Goal: Information Seeking & Learning: Learn about a topic

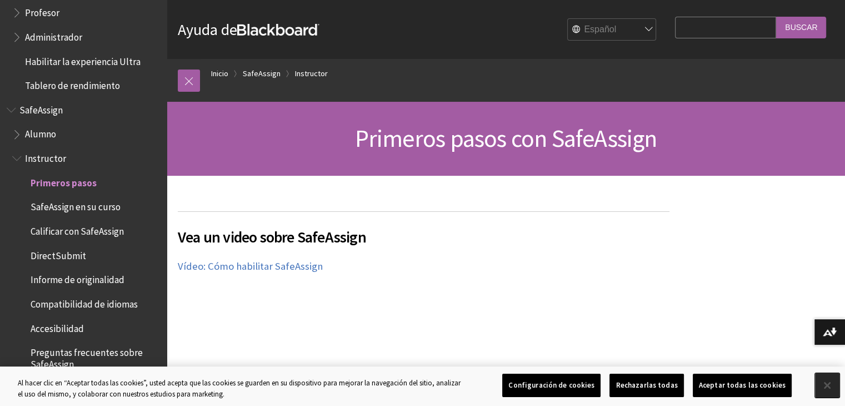
click at [821, 382] on button "Cerrar" at bounding box center [827, 385] width 24 height 24
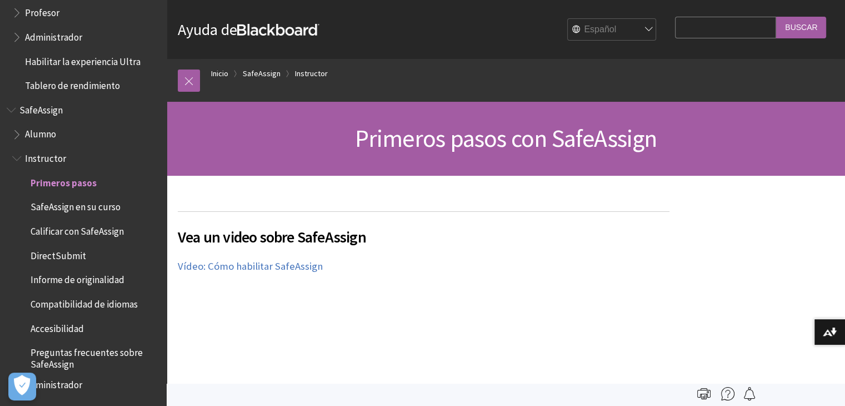
click at [115, 136] on span "Alumno" at bounding box center [86, 134] width 148 height 19
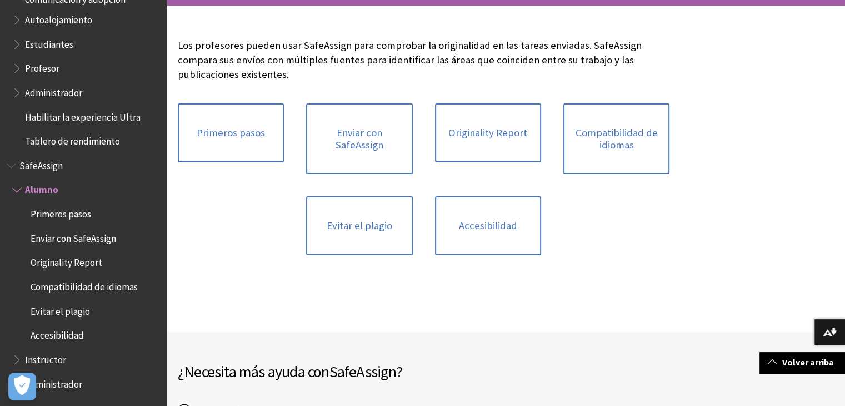
scroll to position [166, 0]
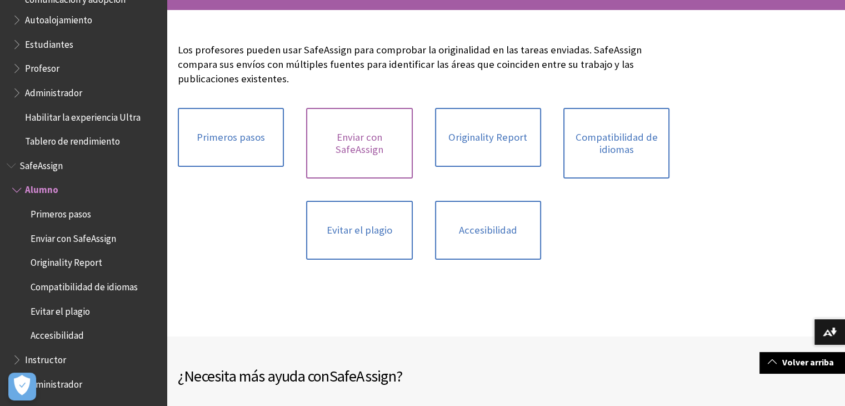
click at [372, 121] on link "Enviar con SafeAssign" at bounding box center [359, 143] width 106 height 71
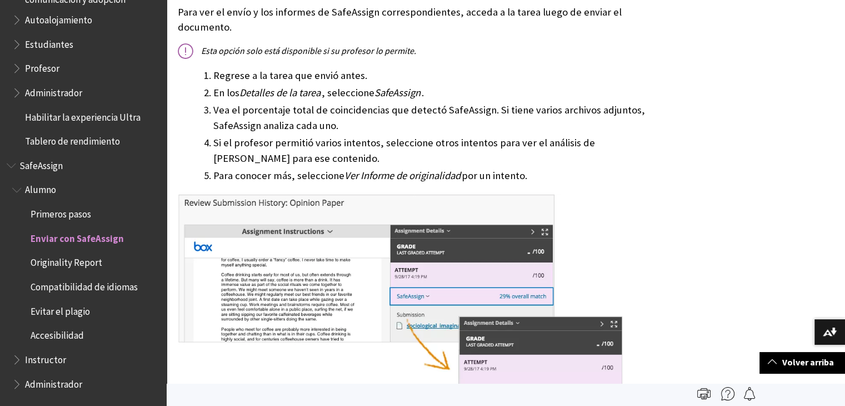
scroll to position [771, 0]
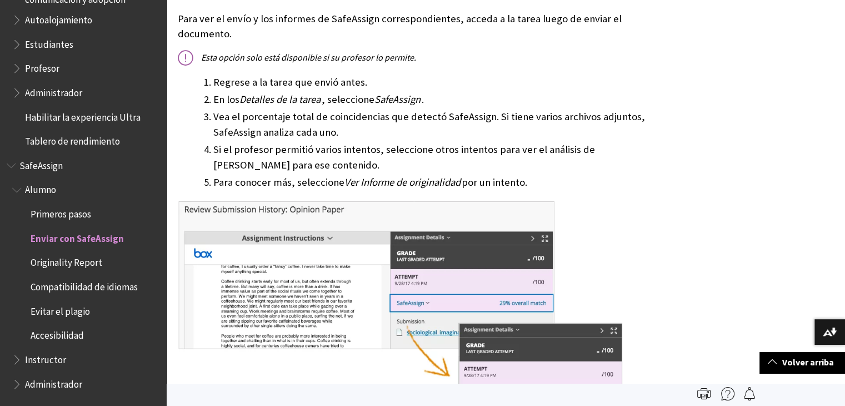
click at [116, 264] on span "Originality Report" at bounding box center [89, 262] width 142 height 19
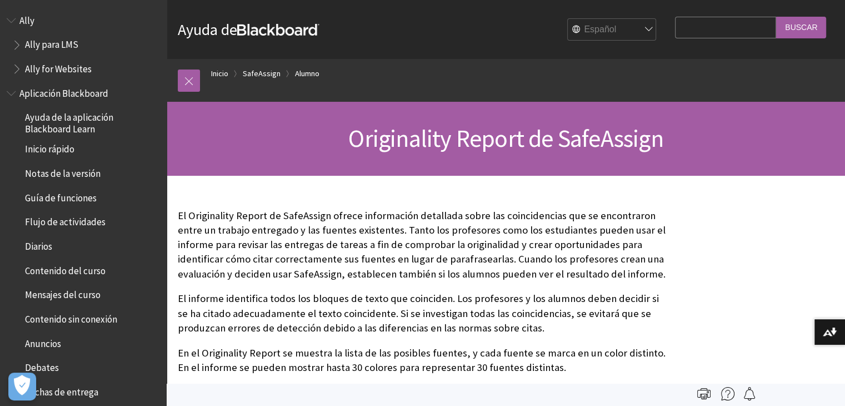
click at [169, 86] on div "Ruta de navegación Inicio SafeAssign Alumno Todos los productos Ally Ally para …" at bounding box center [506, 80] width 678 height 43
click at [186, 80] on link at bounding box center [189, 80] width 22 height 22
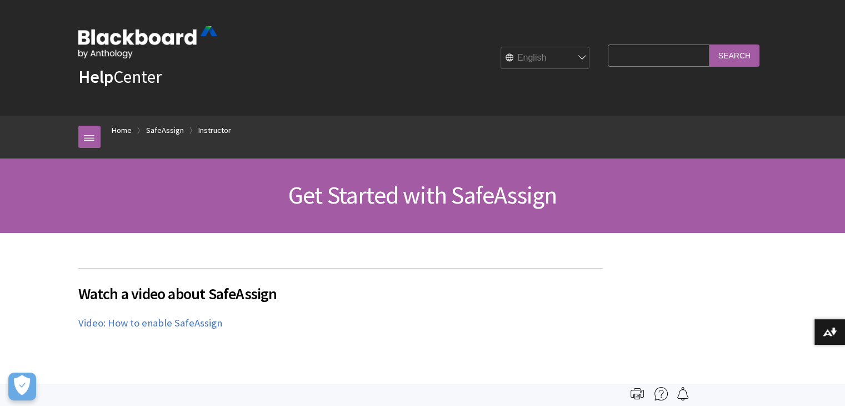
scroll to position [1334, 0]
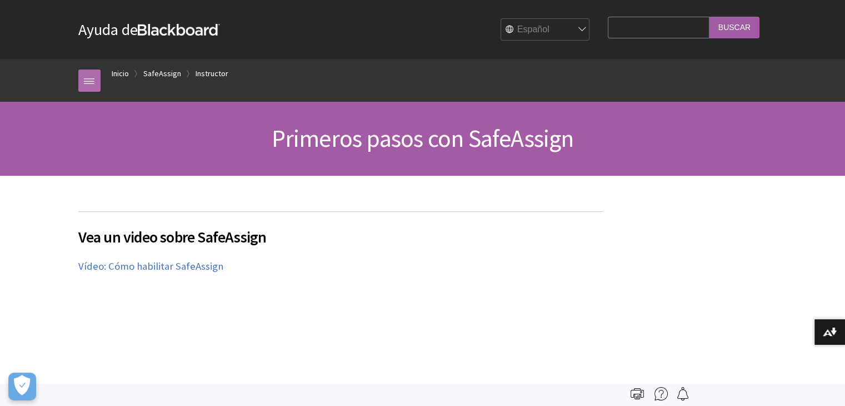
click at [92, 90] on link at bounding box center [89, 80] width 22 height 22
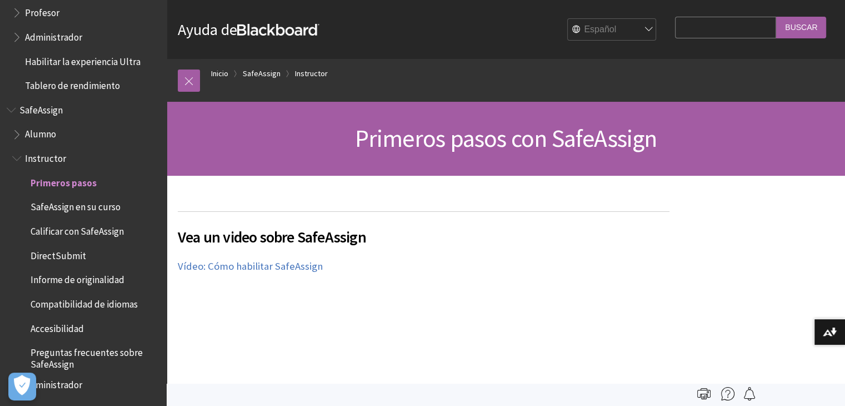
click at [104, 207] on span "SafeAssign en su curso" at bounding box center [76, 205] width 90 height 15
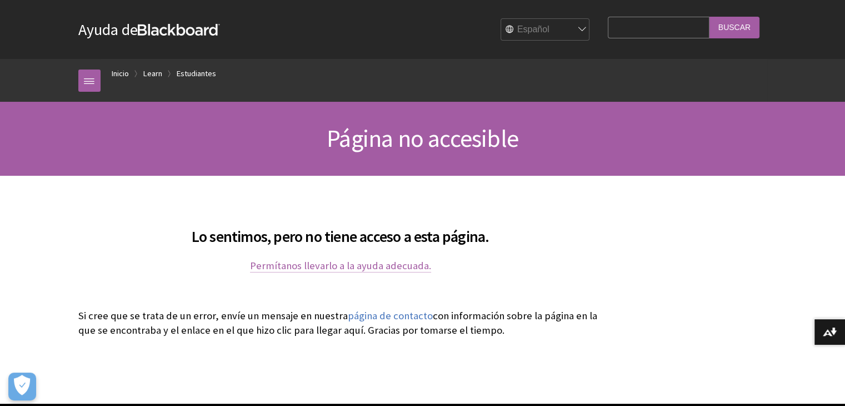
click at [382, 262] on link "Permítanos llevarlo a la ayuda adecuada." at bounding box center [340, 265] width 181 height 13
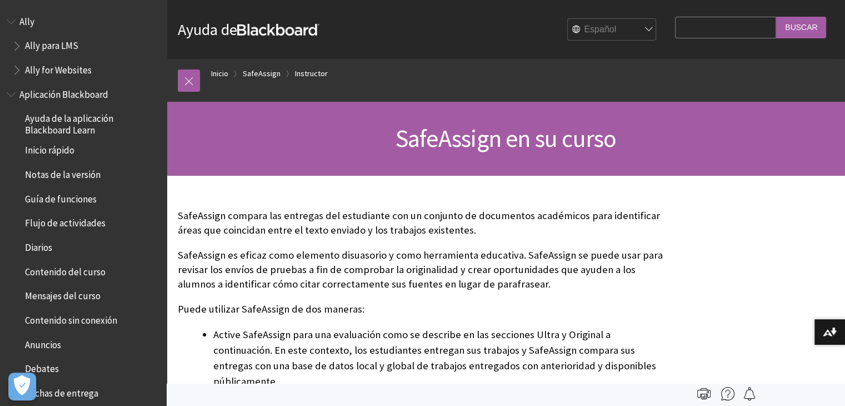
scroll to position [985, 0]
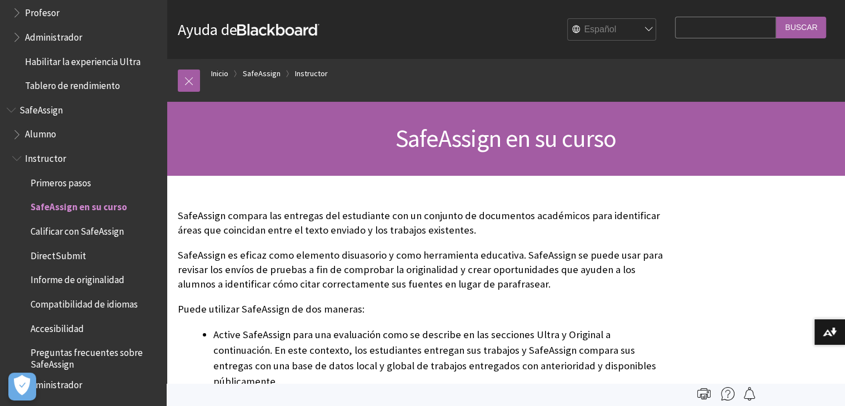
click at [124, 279] on span "Informe de originalidad" at bounding box center [89, 280] width 142 height 19
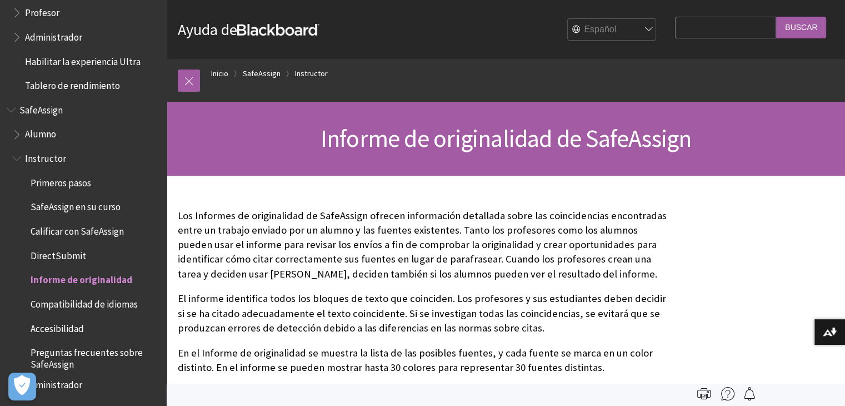
click at [47, 206] on span "SafeAssign en su curso" at bounding box center [76, 205] width 90 height 15
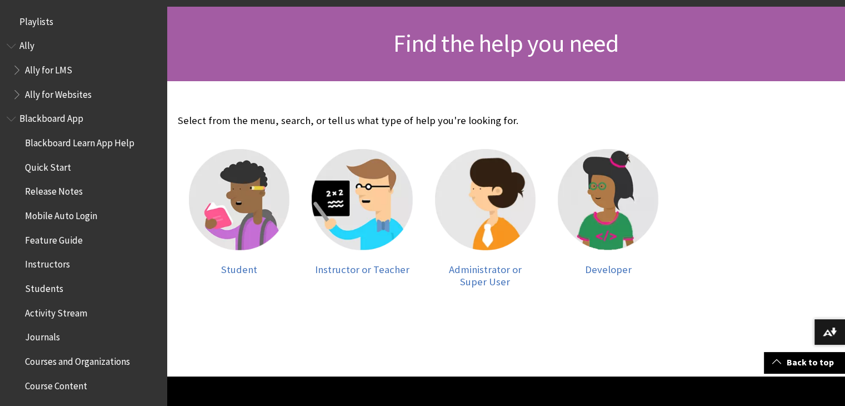
scroll to position [154, 0]
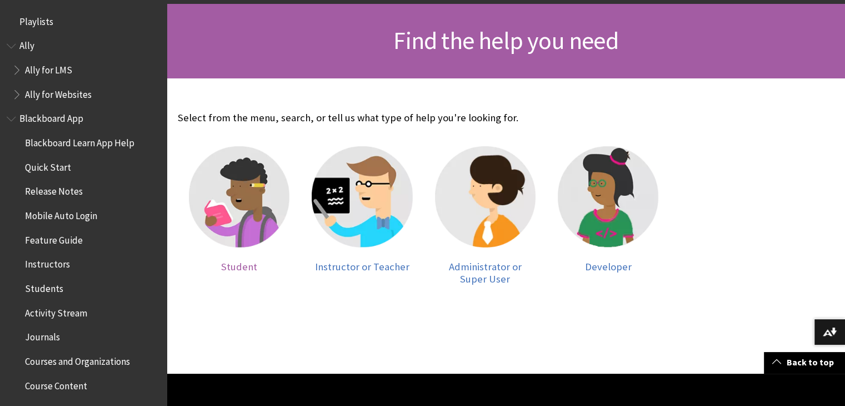
click at [241, 203] on img at bounding box center [239, 196] width 101 height 101
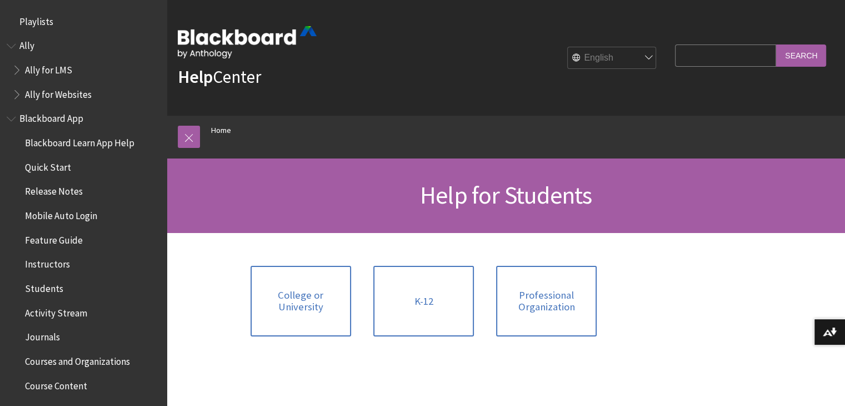
click at [742, 39] on div "Search Query Search" at bounding box center [748, 57] width 172 height 41
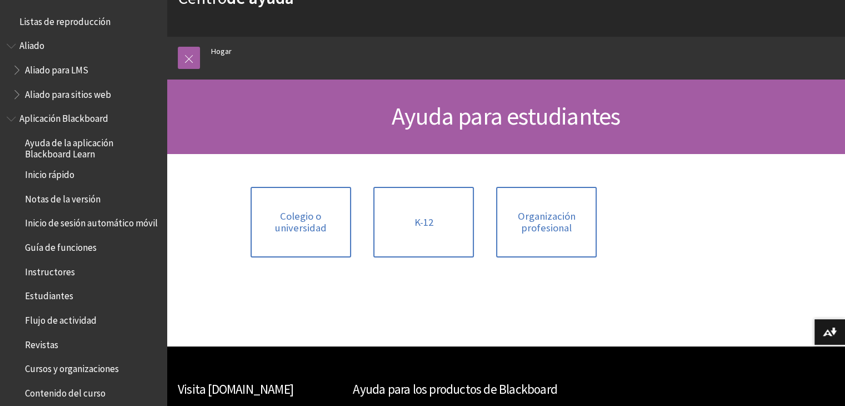
scroll to position [79, 0]
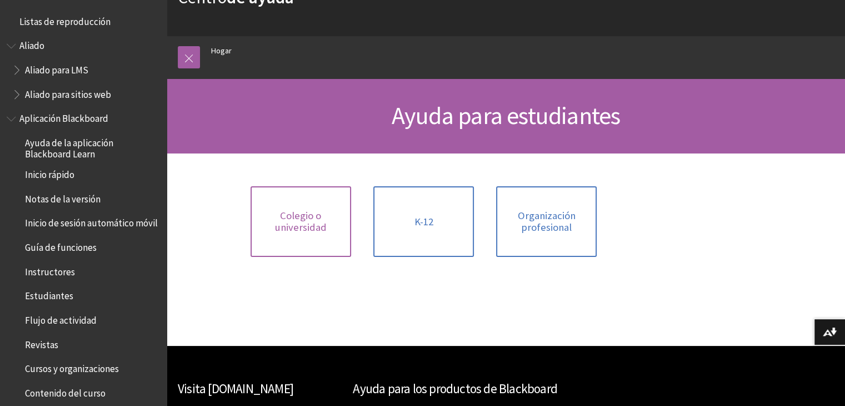
click at [316, 232] on font "Colegio o universidad" at bounding box center [301, 221] width 52 height 25
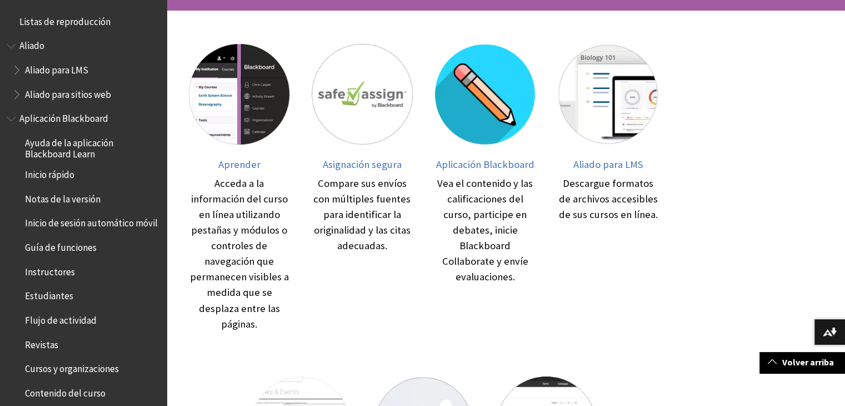
scroll to position [223, 0]
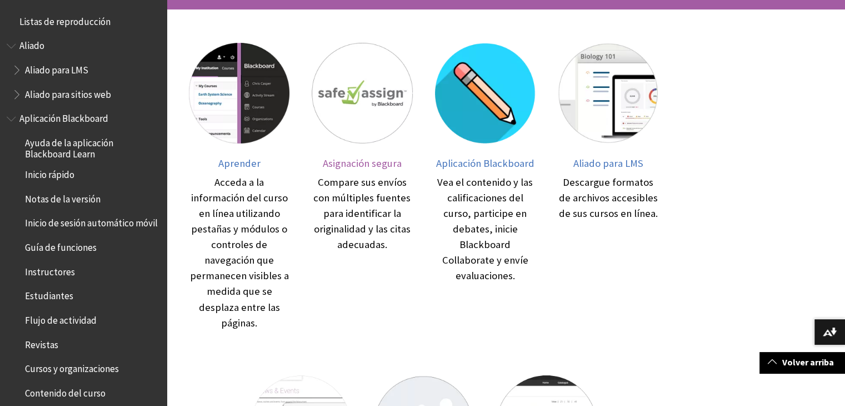
click at [355, 94] on img at bounding box center [362, 93] width 101 height 101
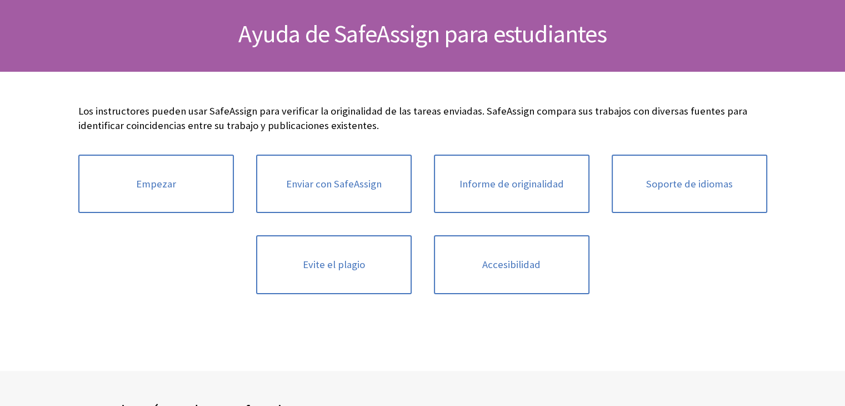
scroll to position [1316, 0]
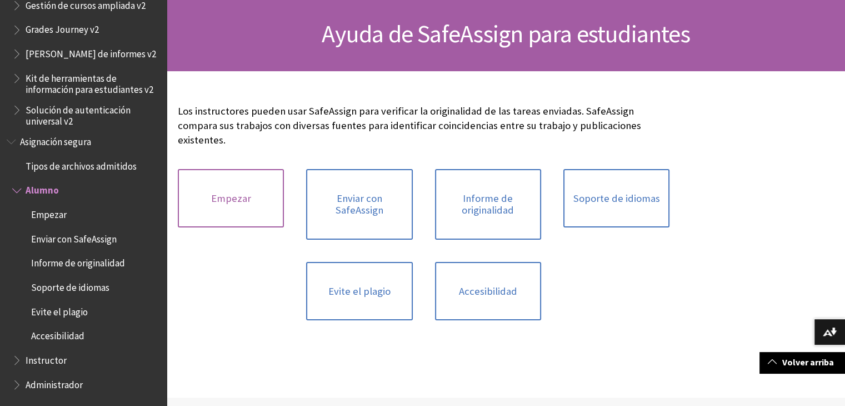
click at [216, 192] on font "Empezar" at bounding box center [231, 198] width 40 height 13
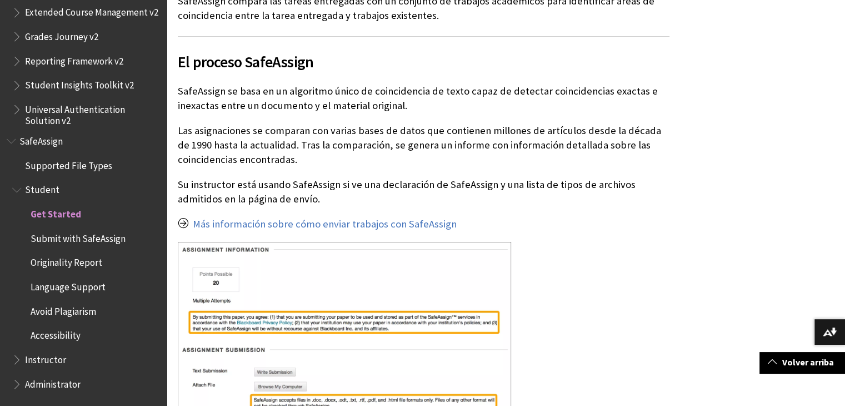
scroll to position [287, 0]
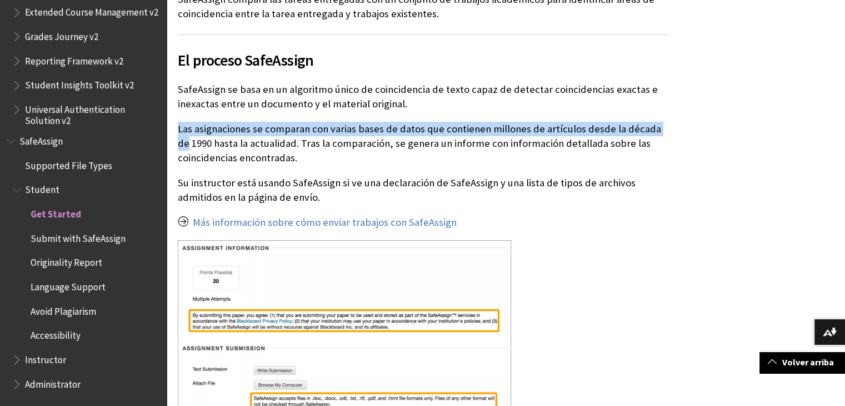
drag, startPoint x: 843, startPoint y: 101, endPoint x: 853, endPoint y: 135, distance: 35.7
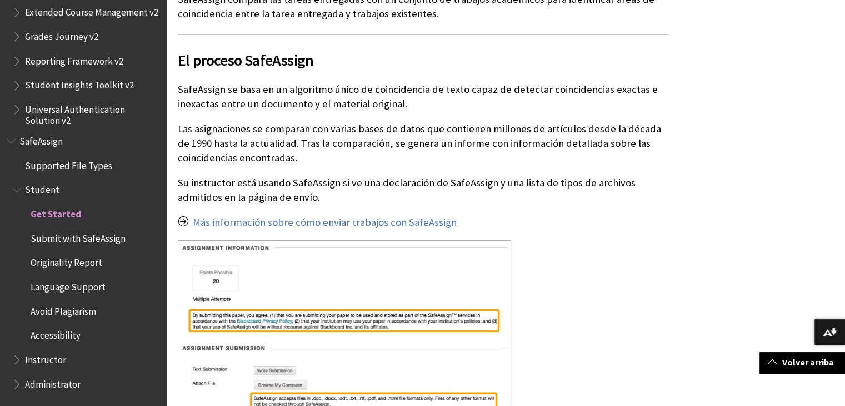
click at [733, 173] on div "El proceso SafeAssign" at bounding box center [506, 392] width 678 height 894
click at [412, 220] on font "Más información sobre cómo enviar trabajos con SafeAssign" at bounding box center [325, 222] width 264 height 13
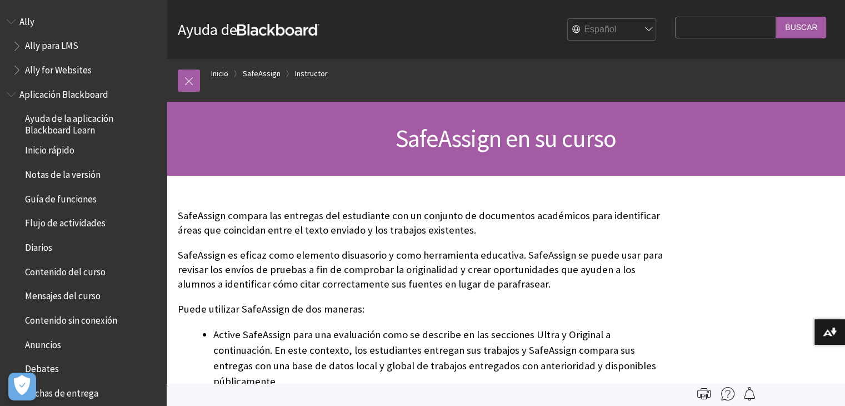
scroll to position [985, 0]
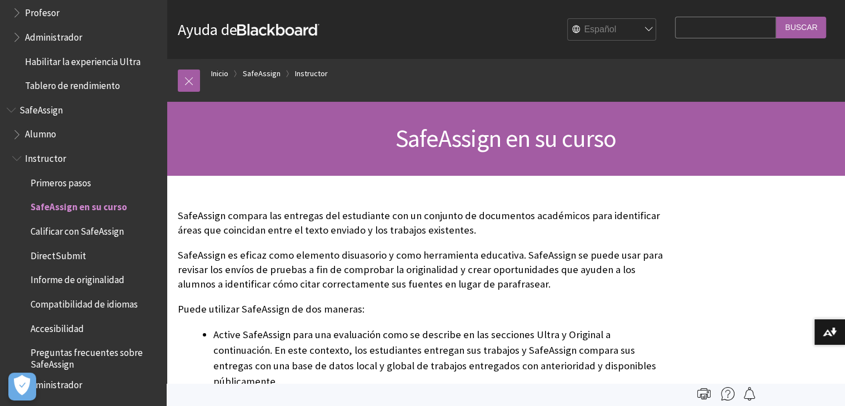
click at [50, 128] on span "Alumno" at bounding box center [40, 132] width 31 height 15
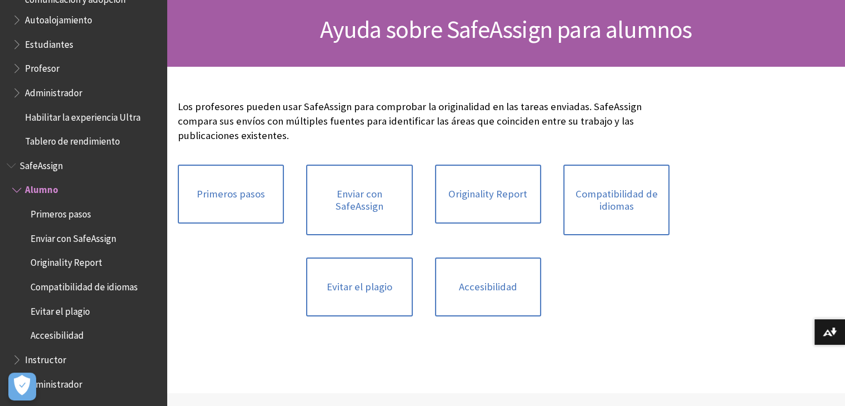
scroll to position [110, 0]
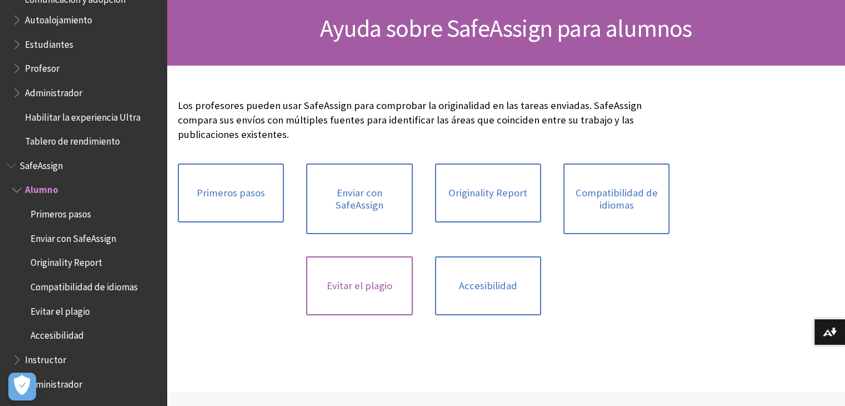
click at [367, 271] on link "Evitar el plagio" at bounding box center [359, 285] width 106 height 59
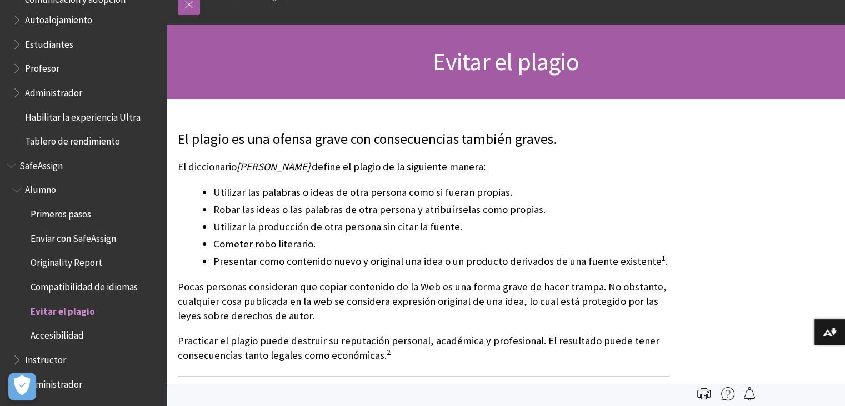
scroll to position [51, 0]
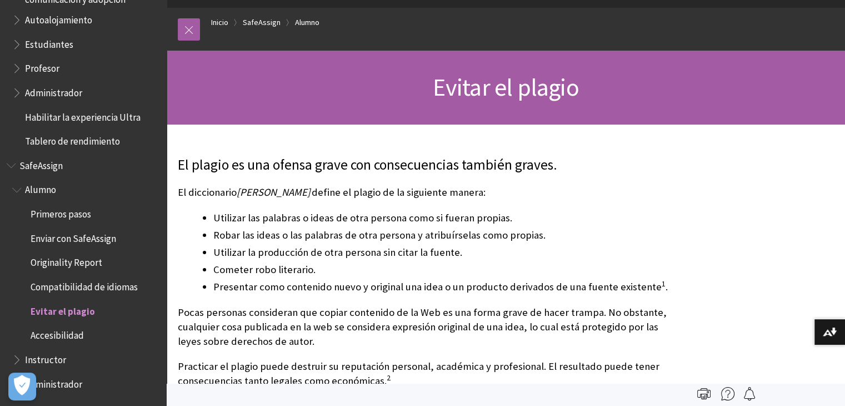
click at [76, 267] on span "Originality Report" at bounding box center [67, 260] width 72 height 15
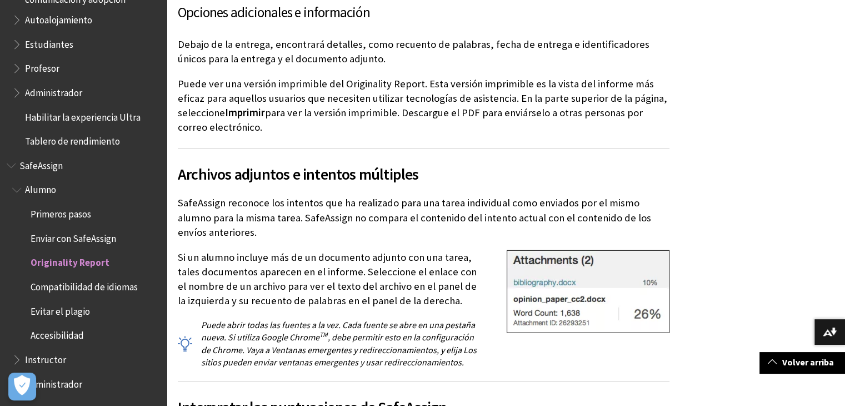
scroll to position [3059, 0]
